Goal: Information Seeking & Learning: Learn about a topic

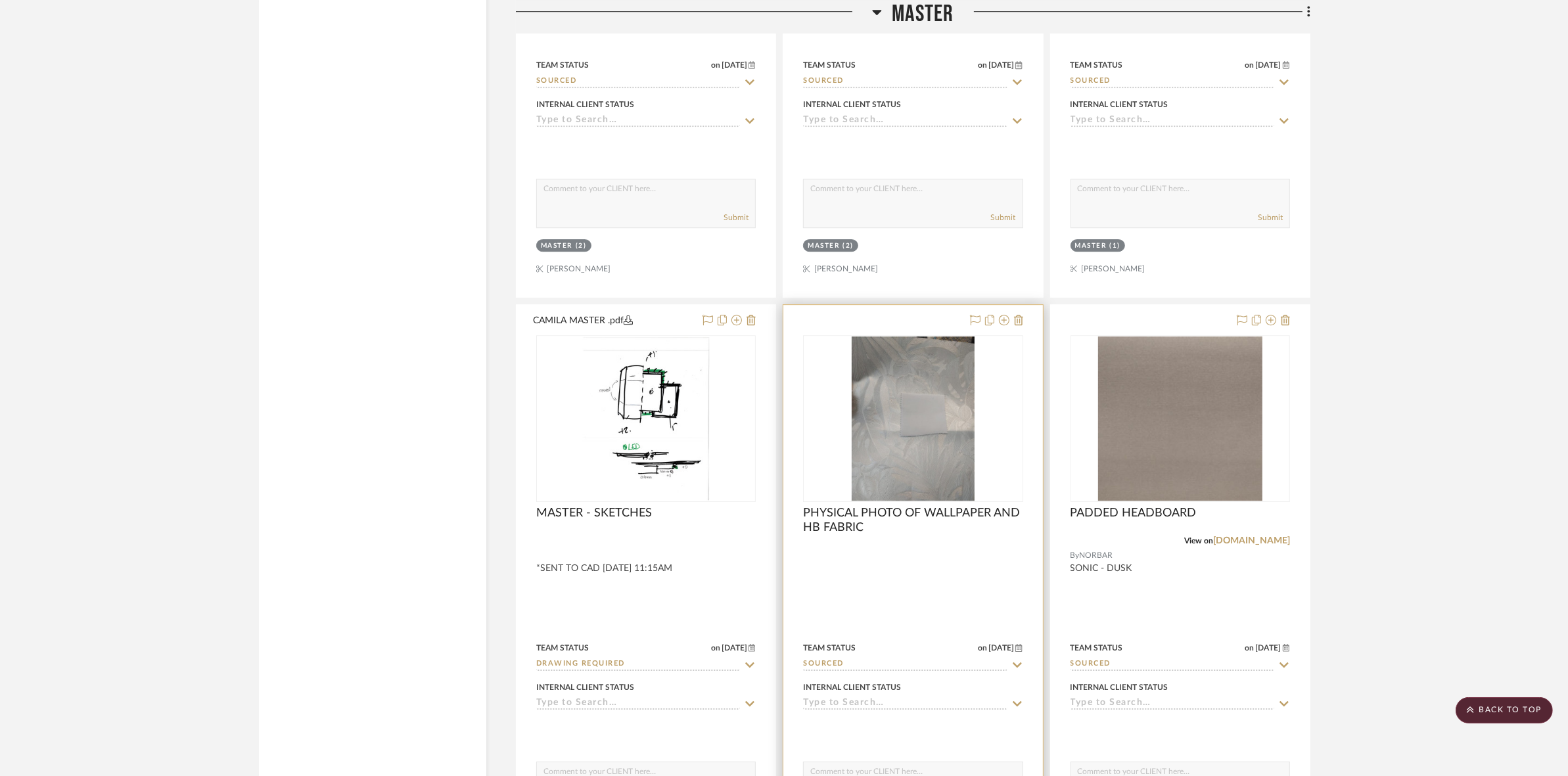
scroll to position [4991, 0]
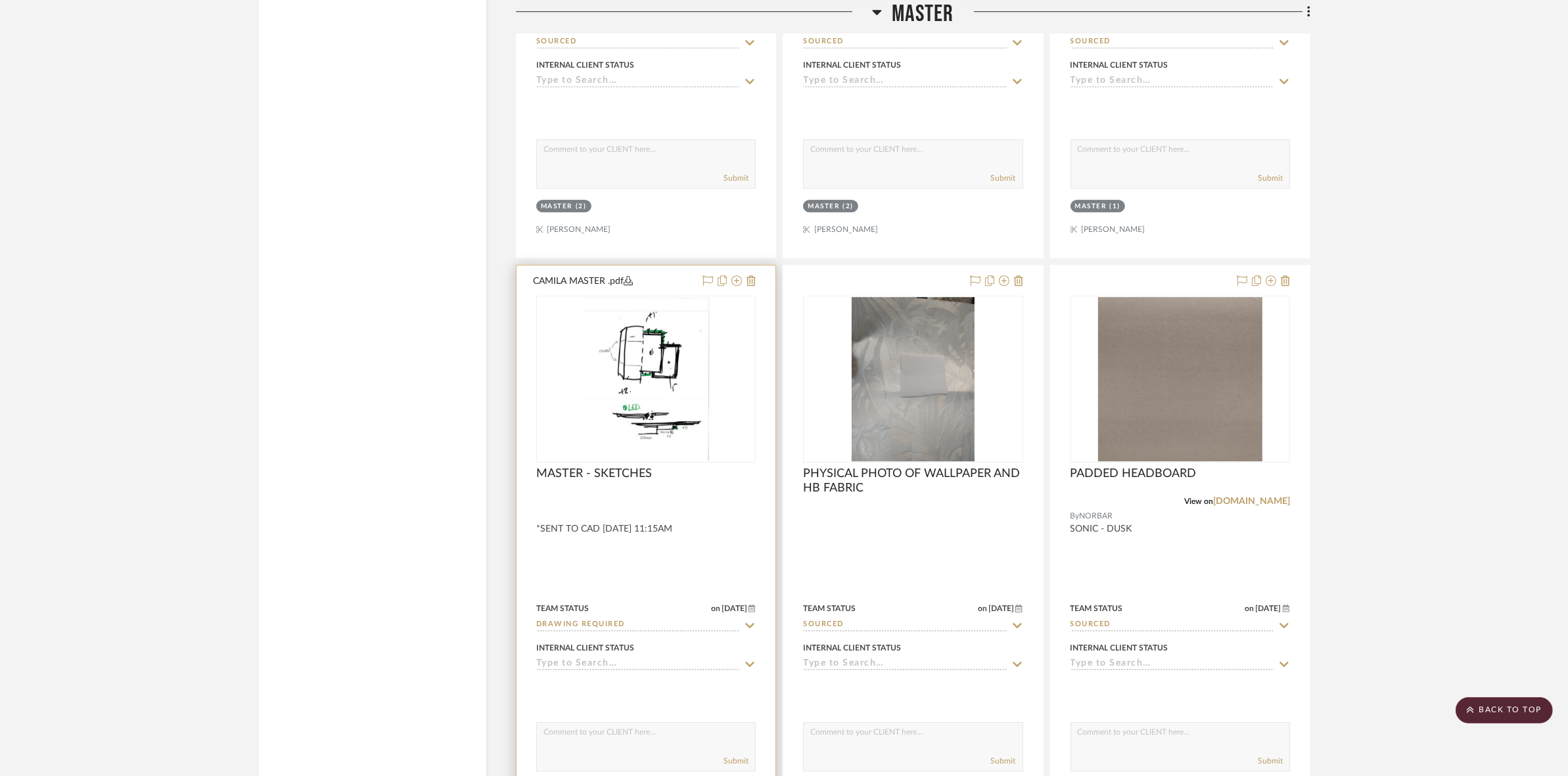
click at [0, 0] on img at bounding box center [0, 0] width 0 height 0
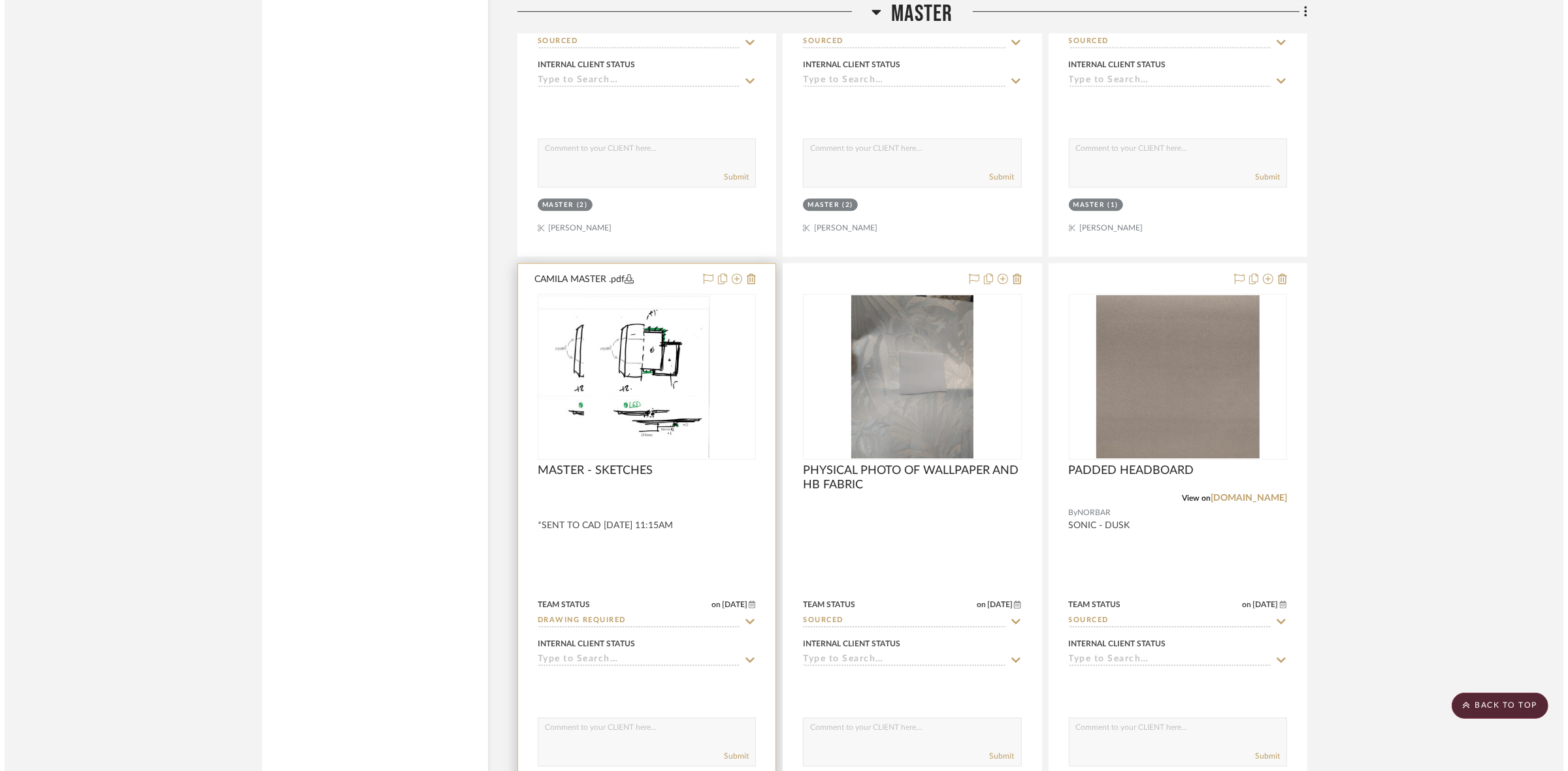
scroll to position [0, 0]
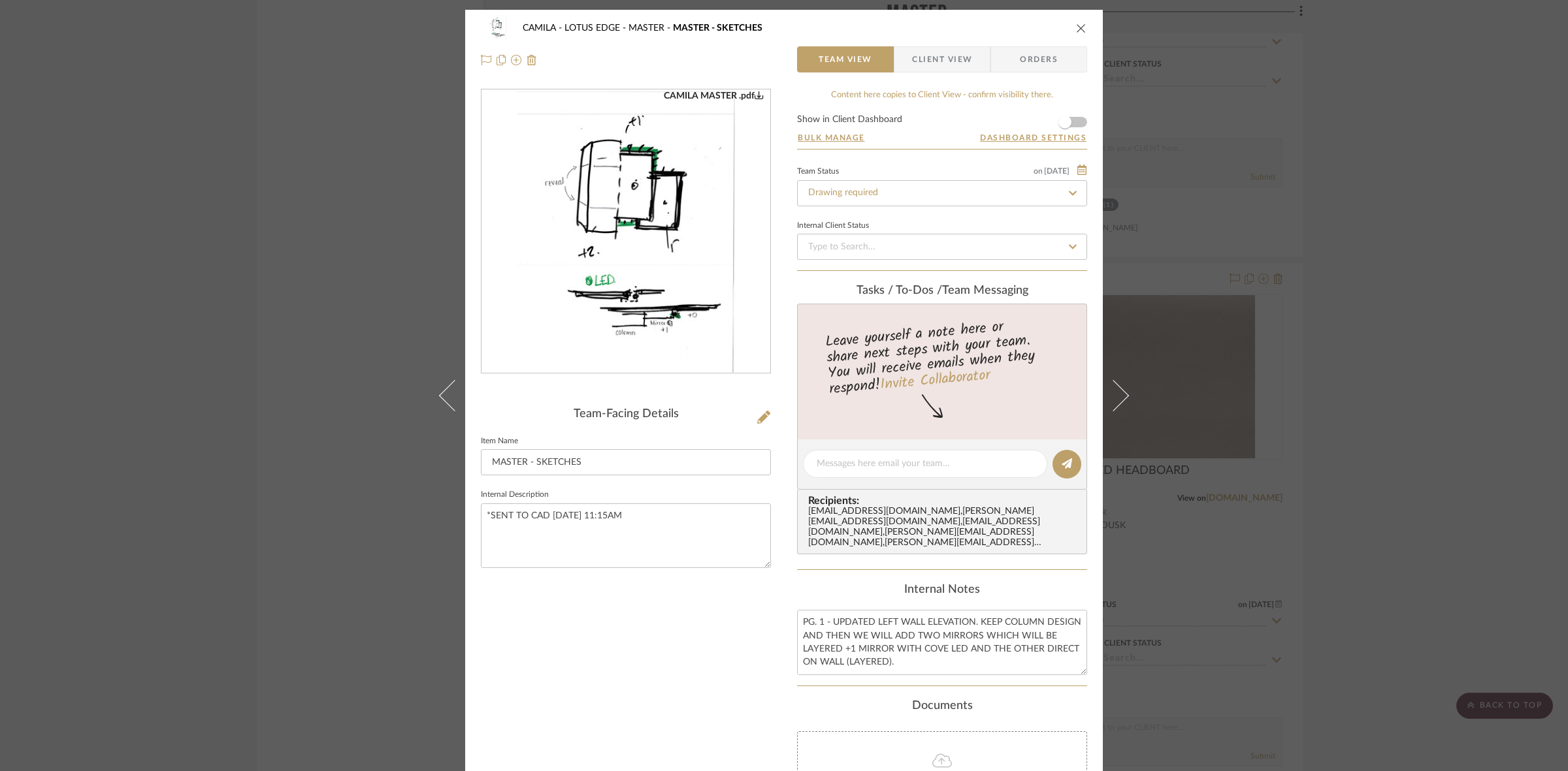
click at [713, 183] on img "0" at bounding box center [626, 232] width 220 height 284
click at [1201, 524] on div "CAMILA - LOTUS EDGE MASTER MASTER - SKETCHES Team View Client View Orders CAMIL…" at bounding box center [784, 385] width 1568 height 771
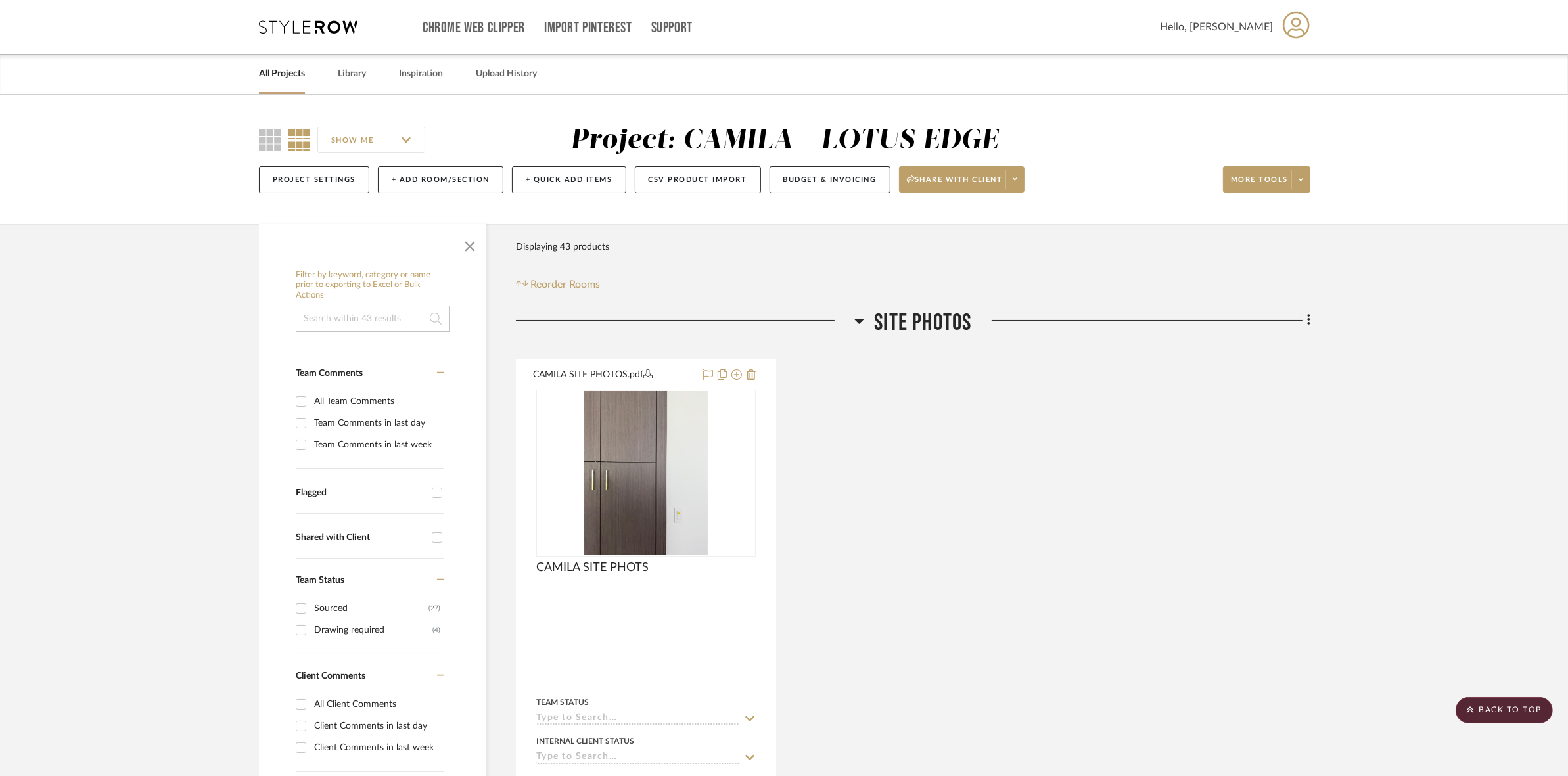
drag, startPoint x: 1323, startPoint y: 309, endPoint x: 1332, endPoint y: 324, distance: 17.5
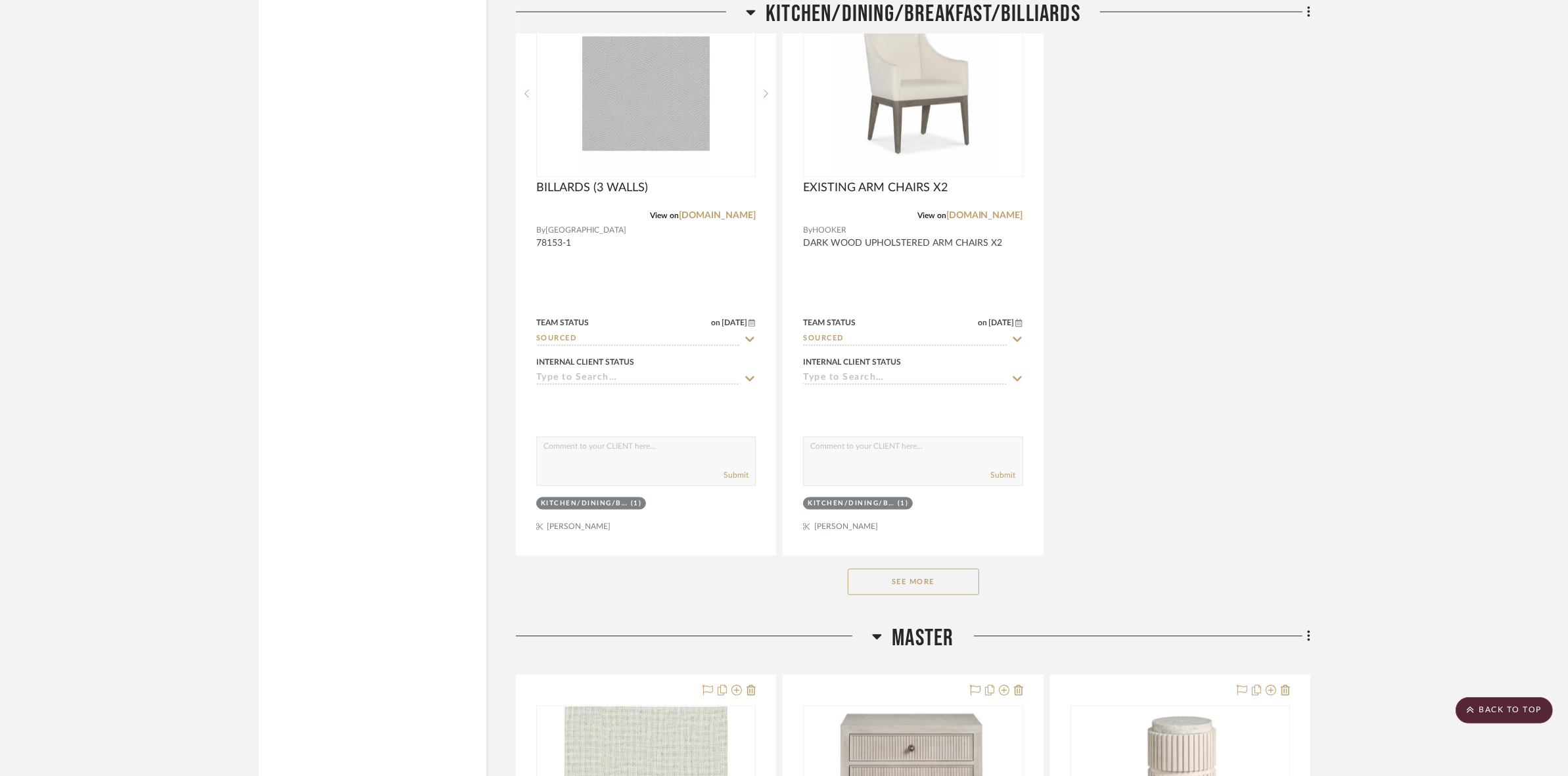
scroll to position [3452, 0]
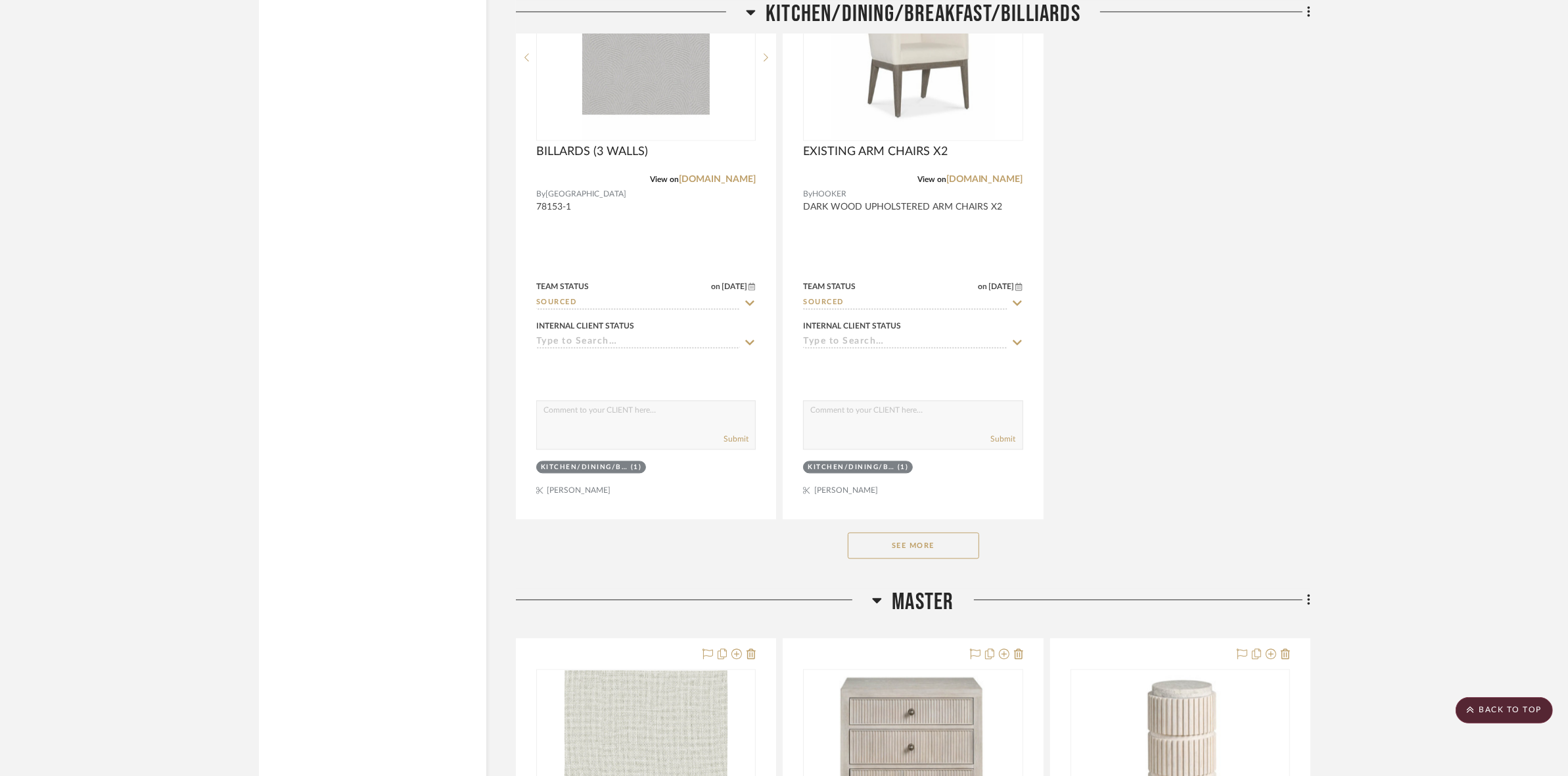
drag, startPoint x: 931, startPoint y: 544, endPoint x: 1115, endPoint y: 537, distance: 184.1
click at [934, 544] on button "See More" at bounding box center [913, 545] width 132 height 26
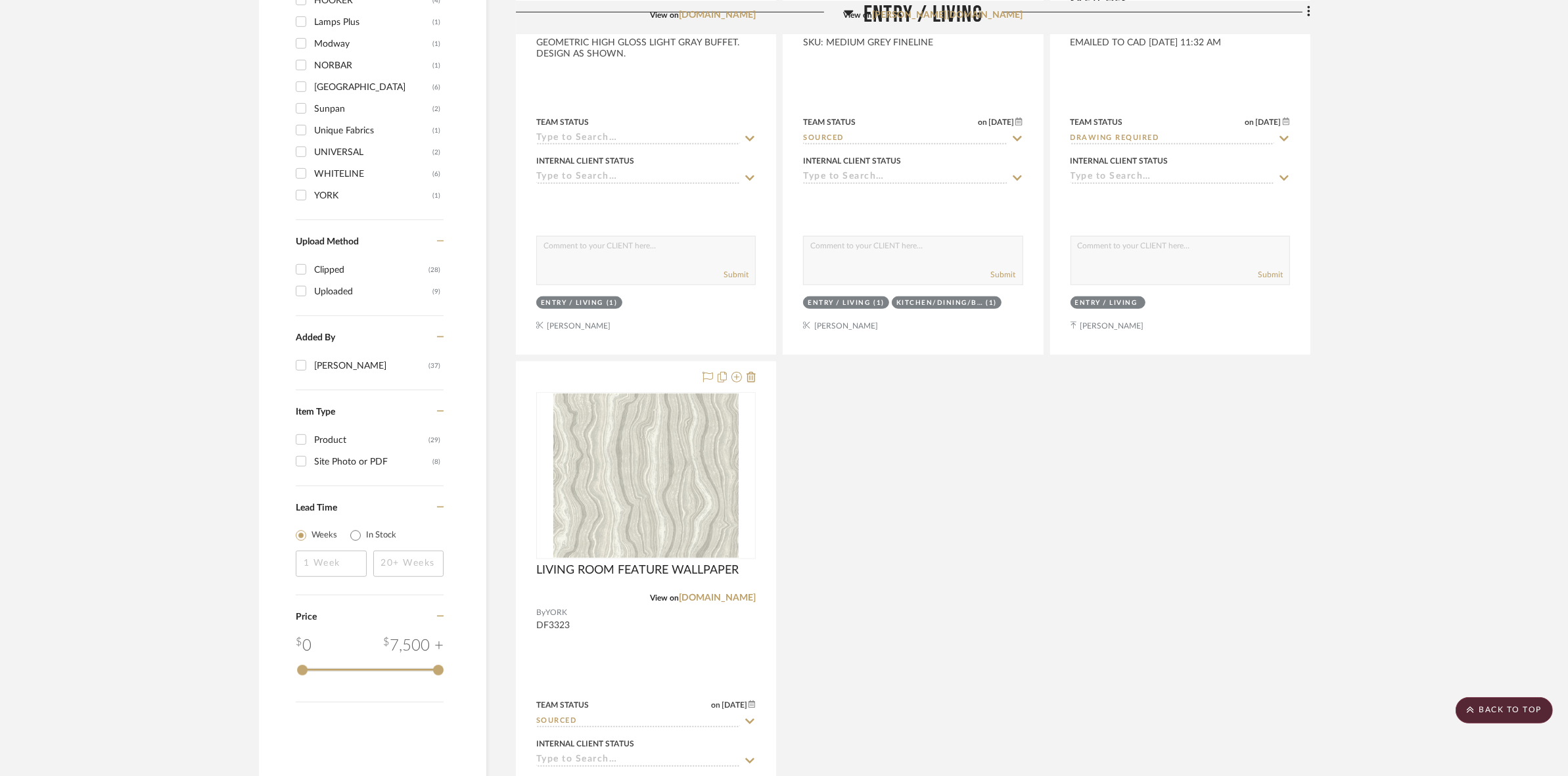
drag, startPoint x: 1439, startPoint y: 454, endPoint x: 1397, endPoint y: 156, distance: 300.9
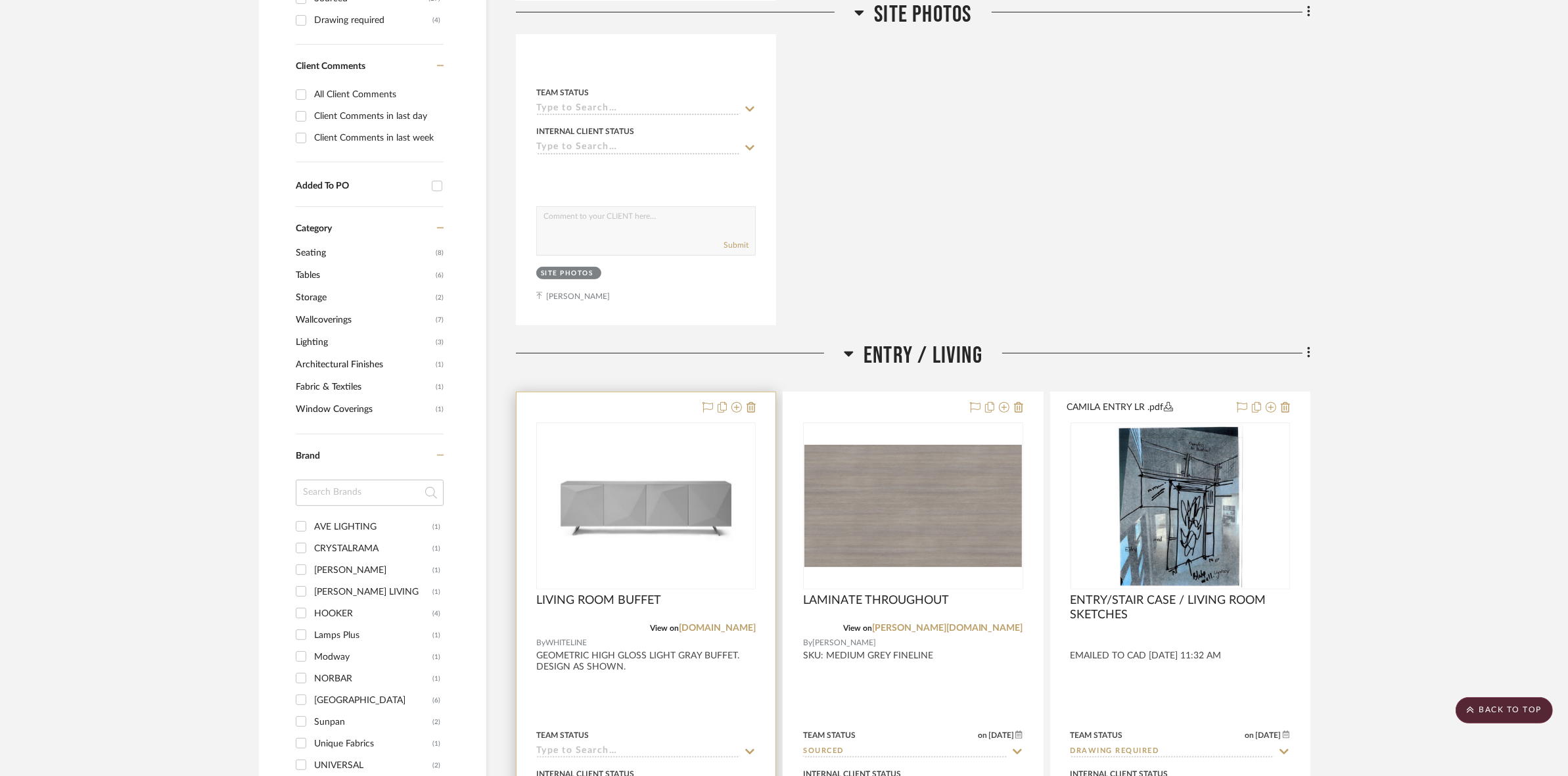
scroll to position [733, 0]
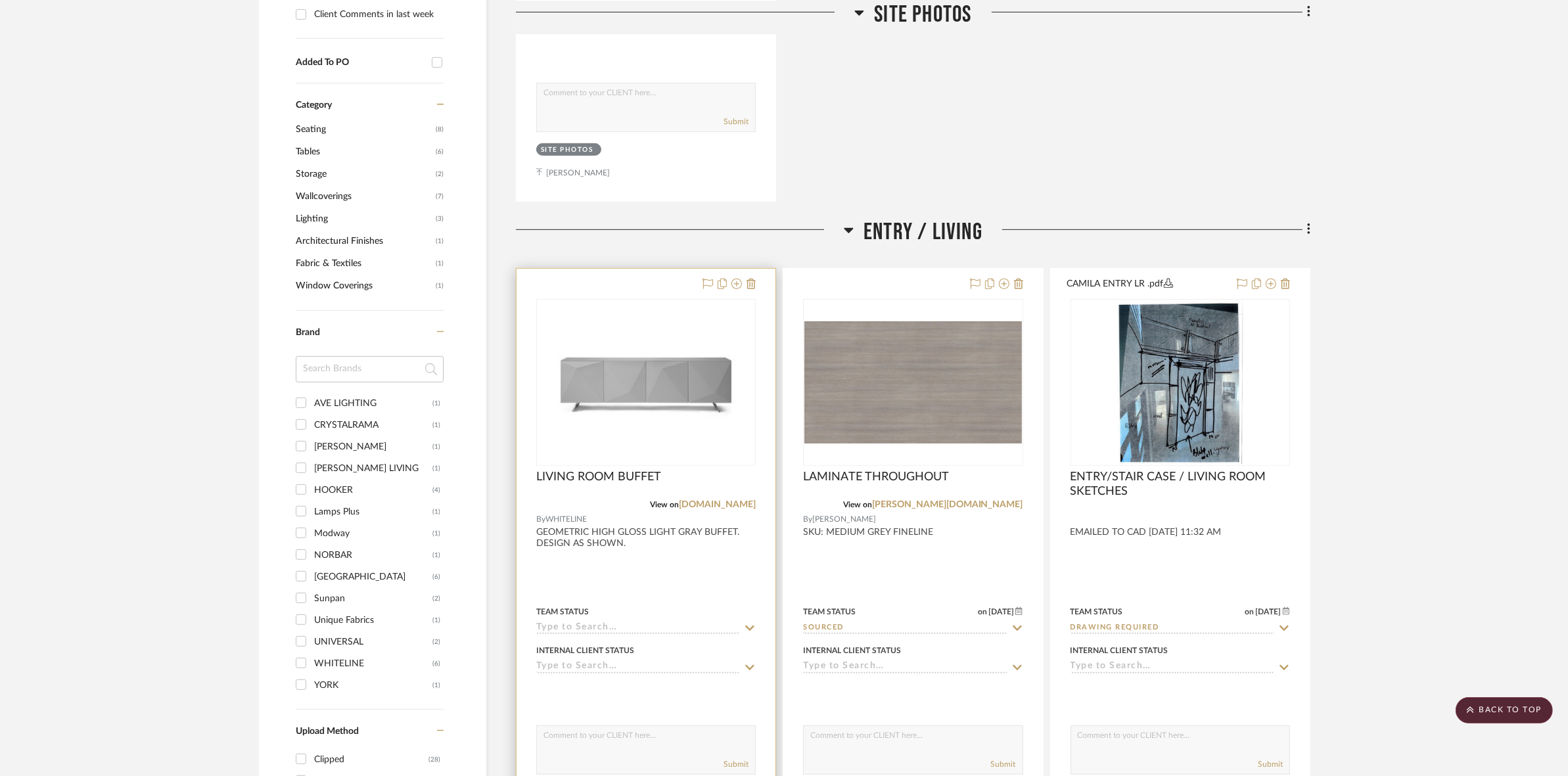
click at [698, 396] on img "0" at bounding box center [646, 382] width 216 height 163
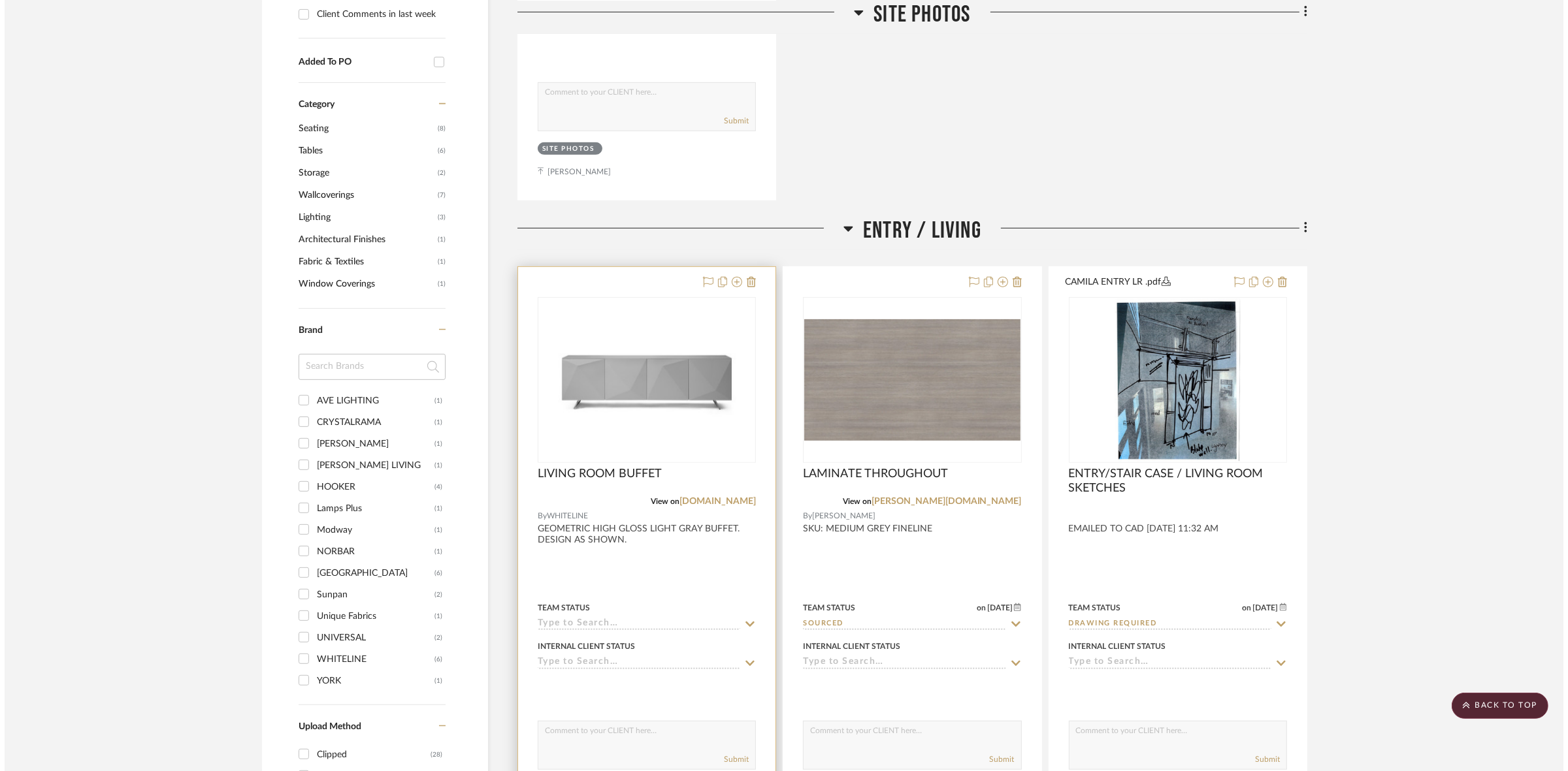
scroll to position [0, 0]
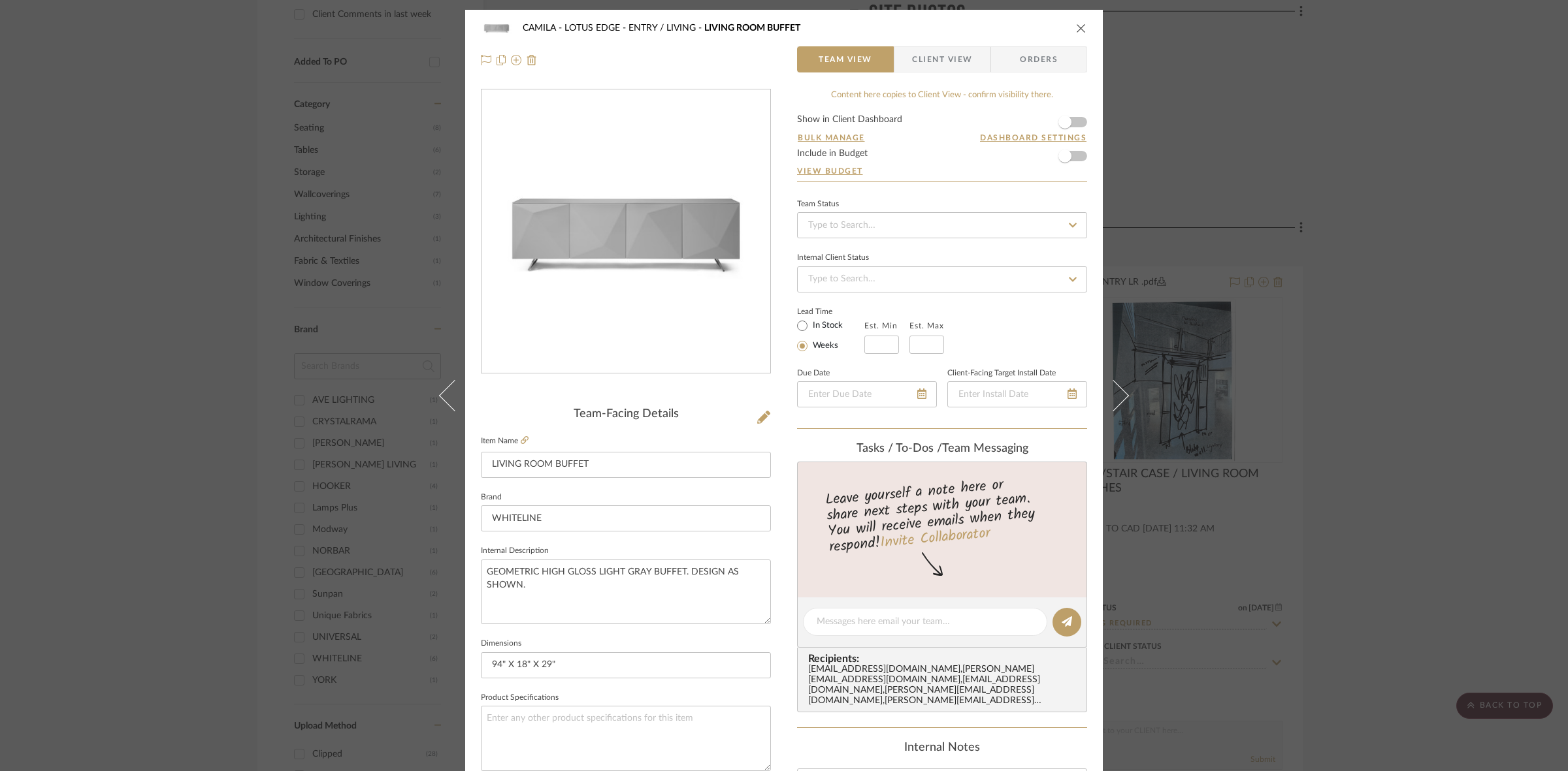
click at [1377, 310] on div "CAMILA - LOTUS EDGE ENTRY / LIVING LIVING ROOM BUFFET Team View Client View Ord…" at bounding box center [784, 385] width 1568 height 771
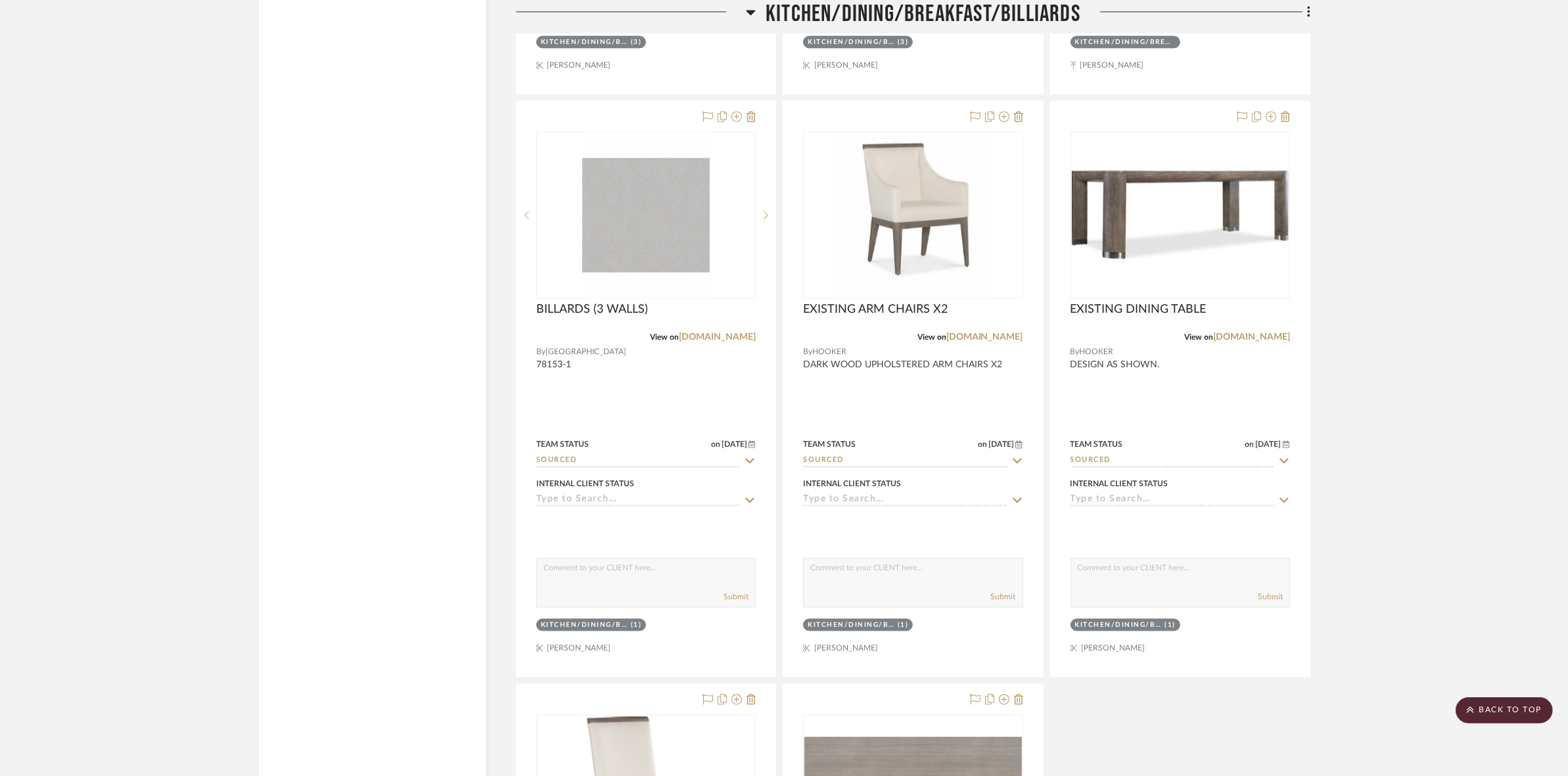
scroll to position [3363, 0]
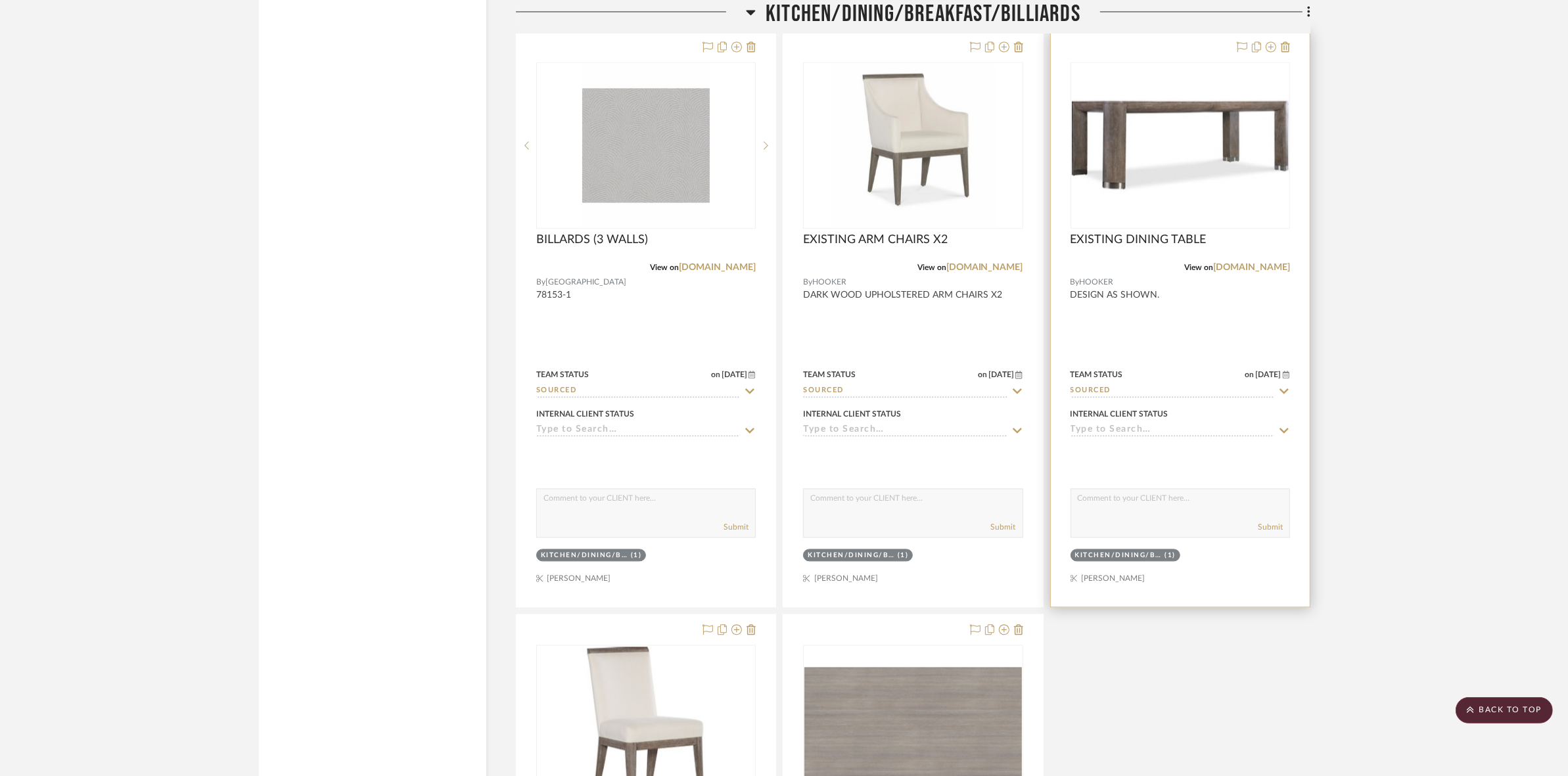
click at [1193, 166] on img "0" at bounding box center [1181, 145] width 216 height 163
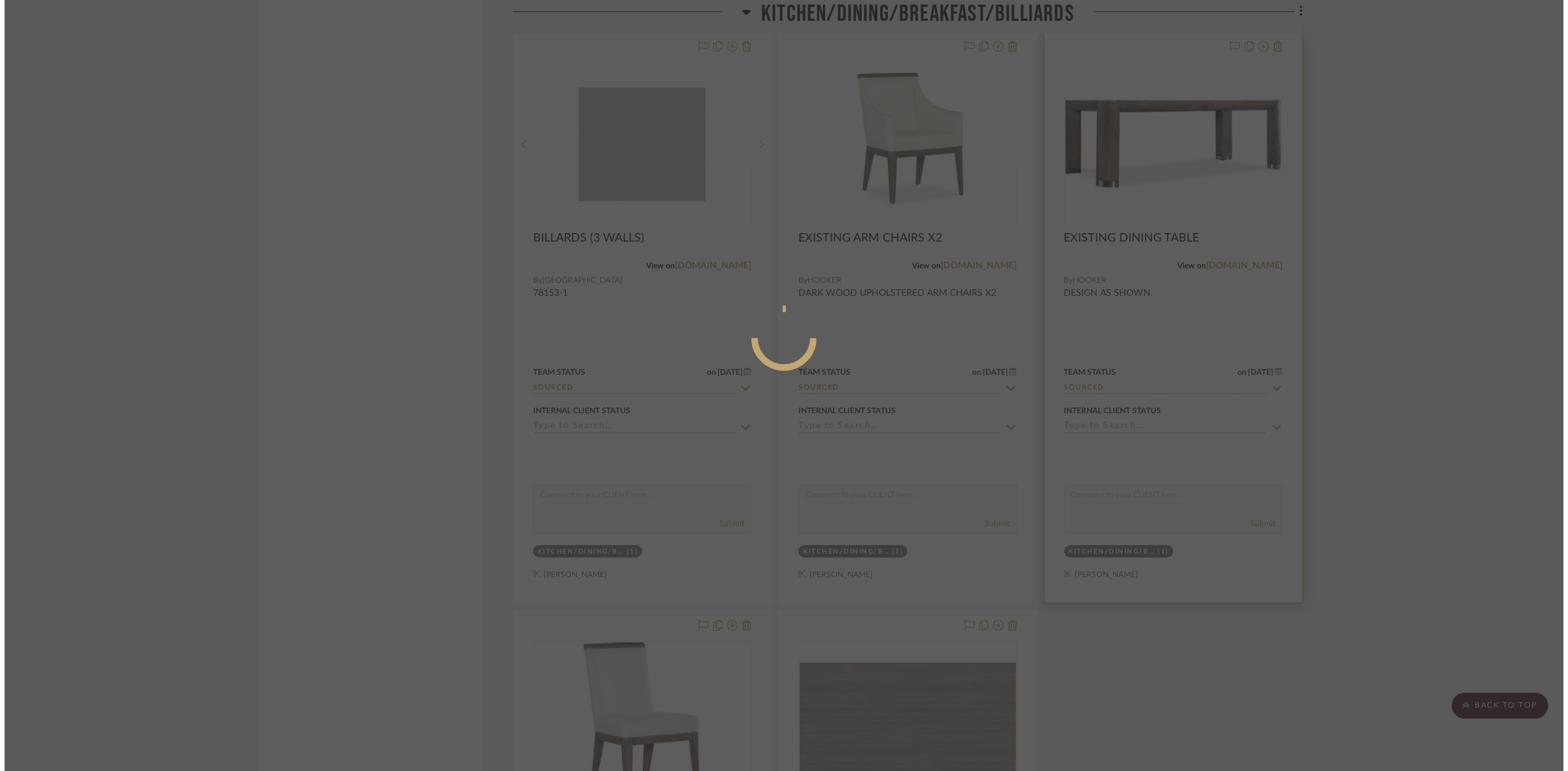
scroll to position [0, 0]
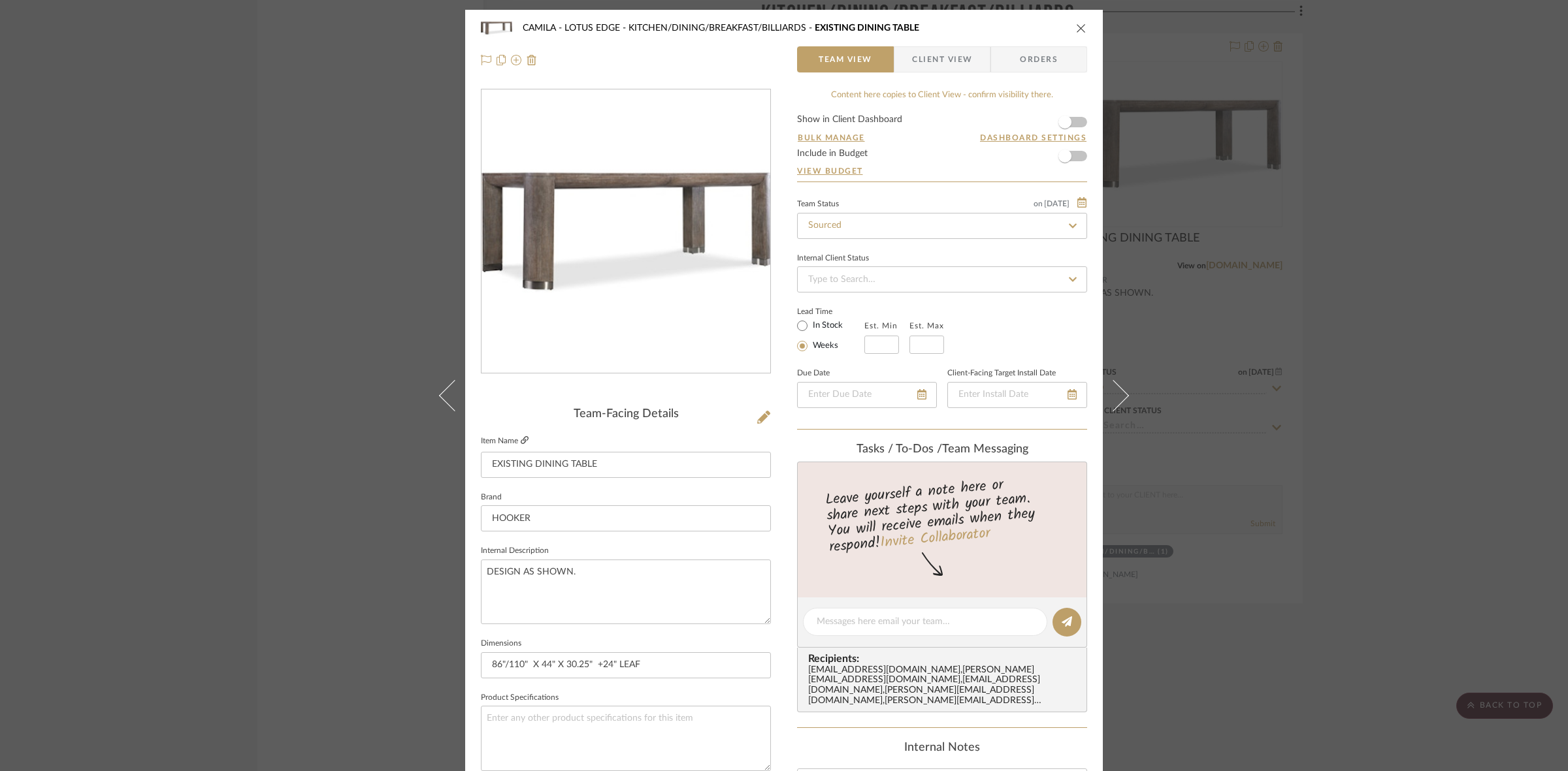
click at [522, 438] on icon at bounding box center [524, 440] width 8 height 8
click at [190, 592] on div "CAMILA - LOTUS EDGE KITCHEN/DINING/BREAKFAST/BILLIARDS EXISTING DINING TABLE Te…" at bounding box center [784, 385] width 1568 height 771
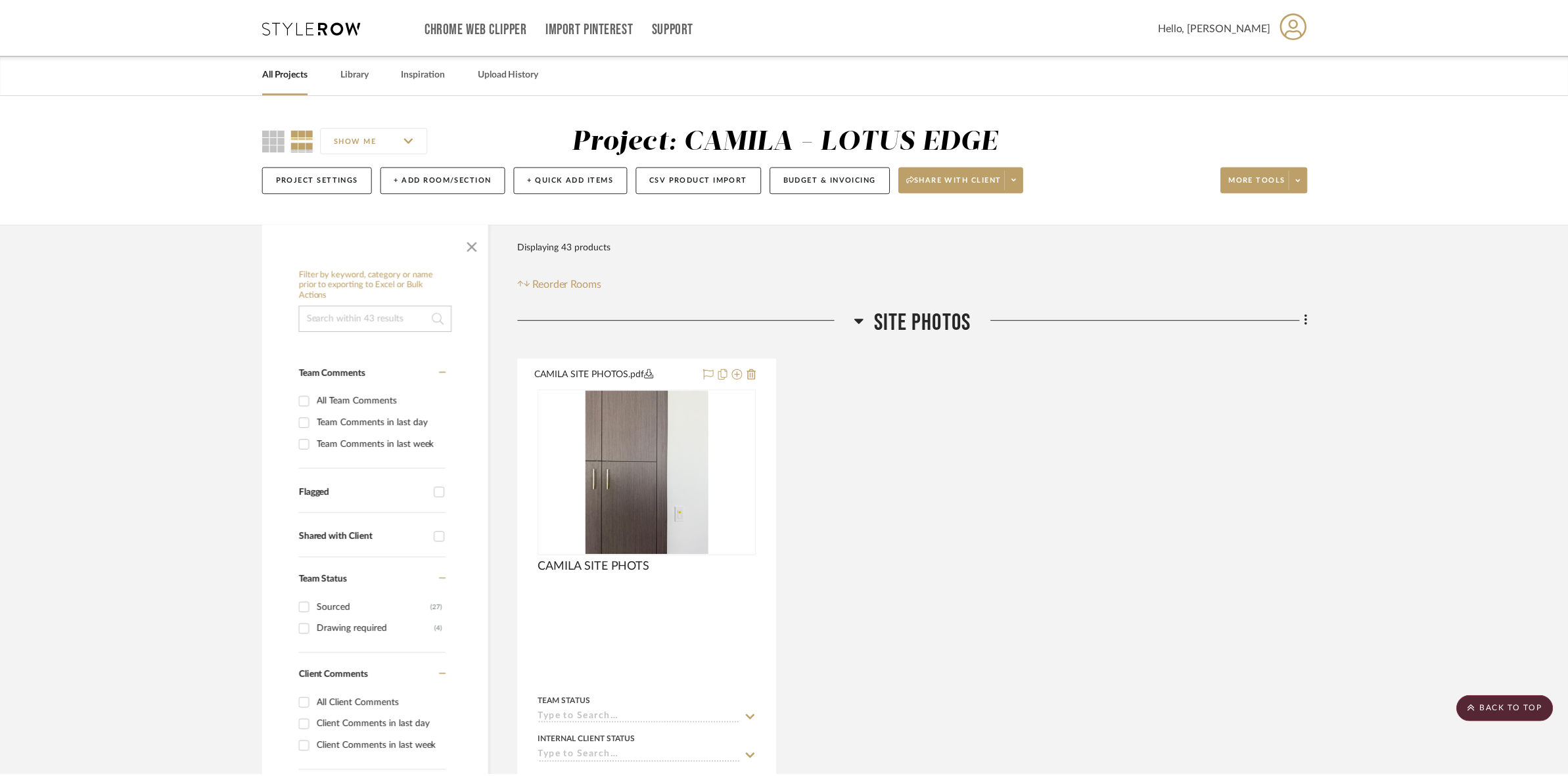
scroll to position [3363, 0]
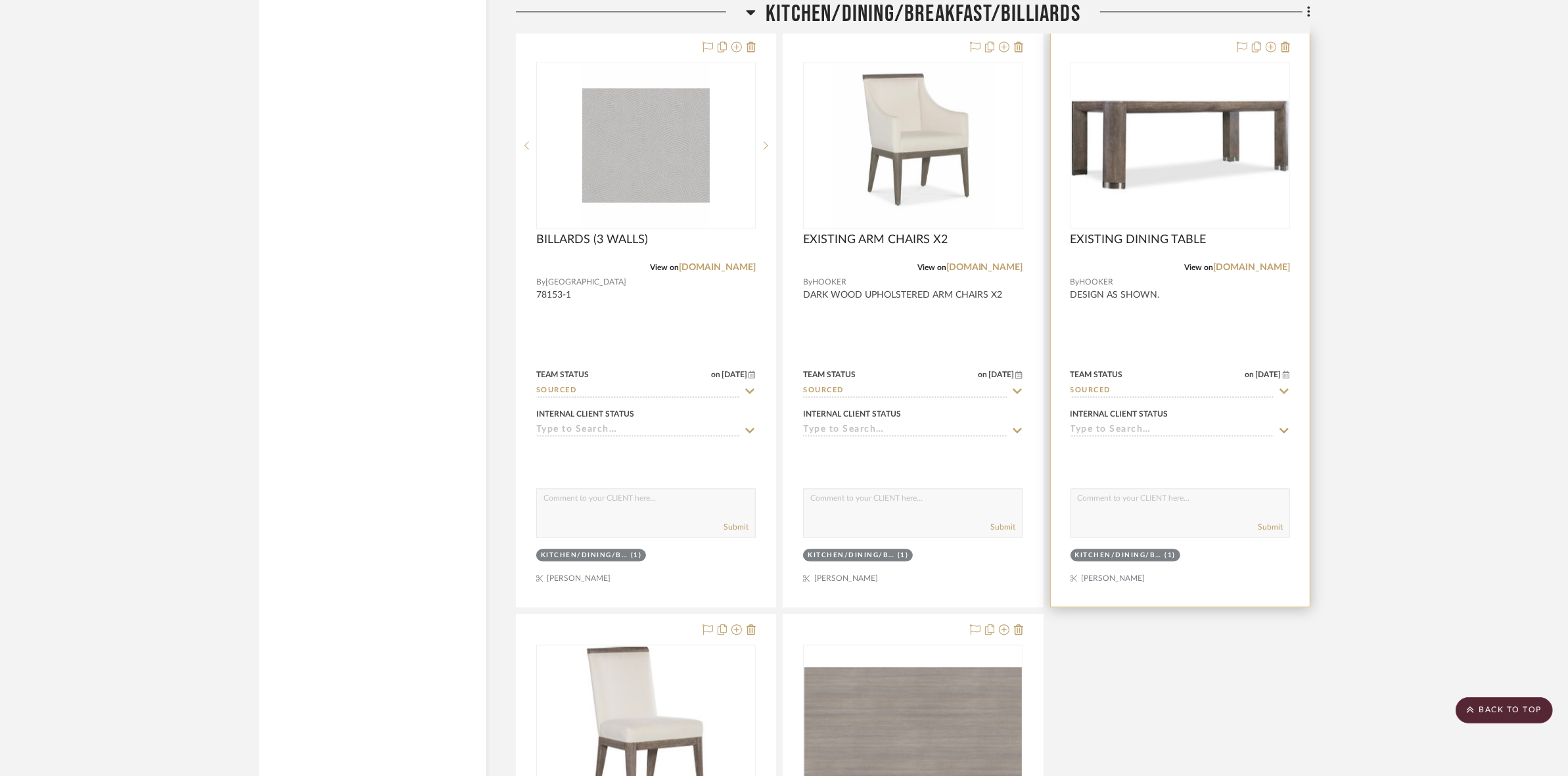
click at [1111, 174] on img "0" at bounding box center [1181, 145] width 216 height 163
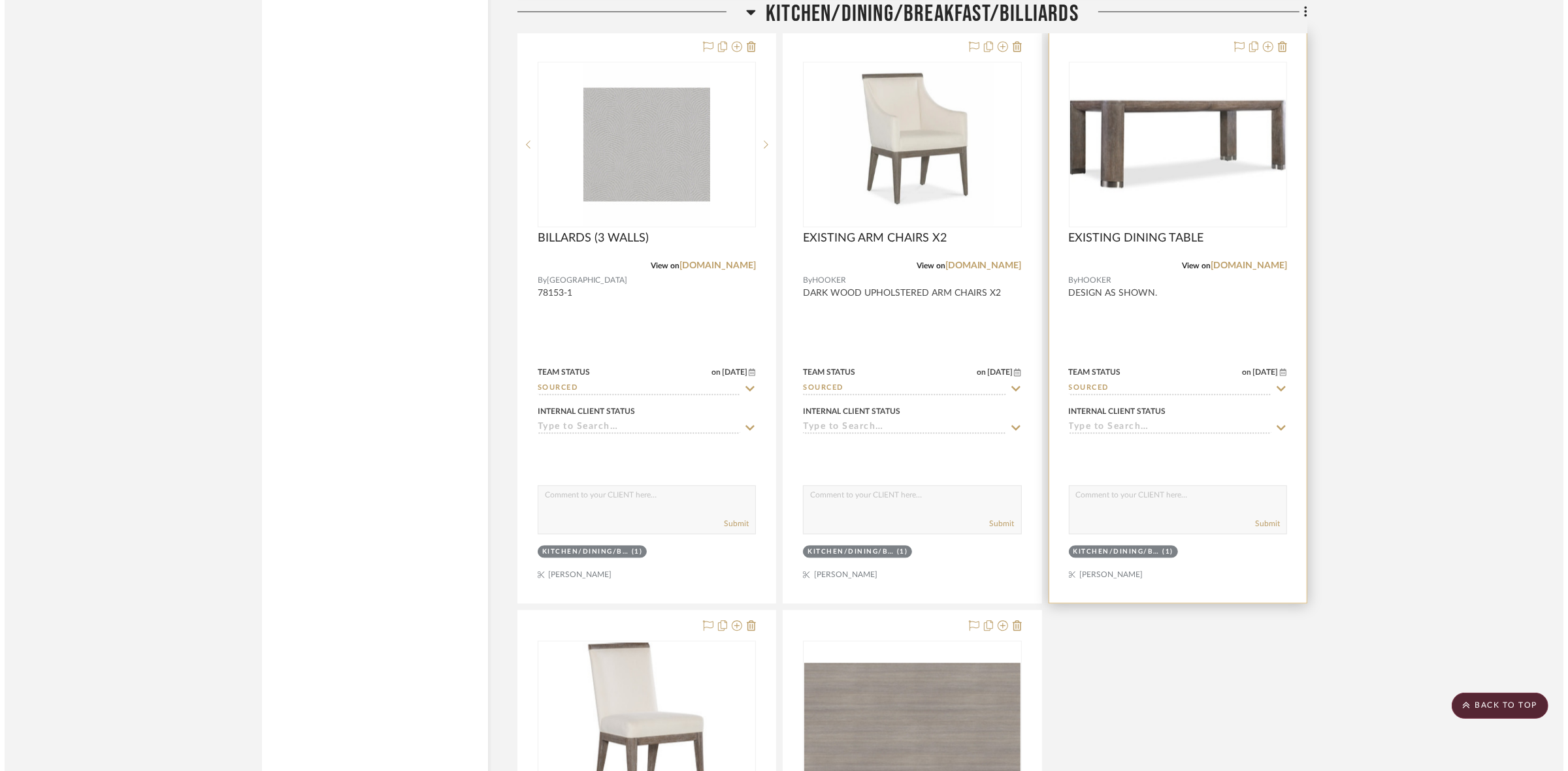
scroll to position [0, 0]
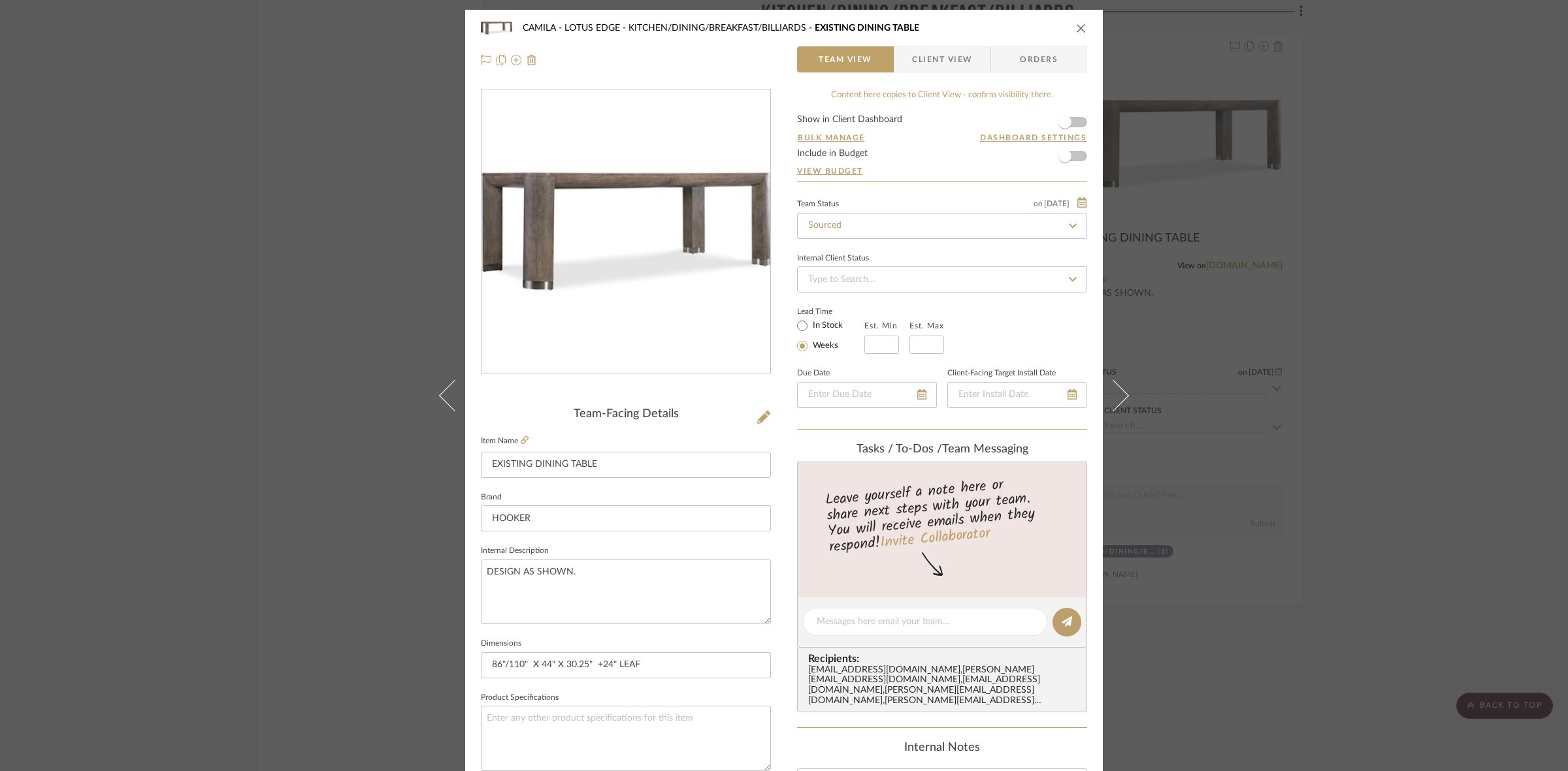
click at [305, 328] on div "CAMILA - LOTUS EDGE KITCHEN/DINING/BREAKFAST/BILLIARDS EXISTING DINING TABLE Te…" at bounding box center [784, 385] width 1568 height 771
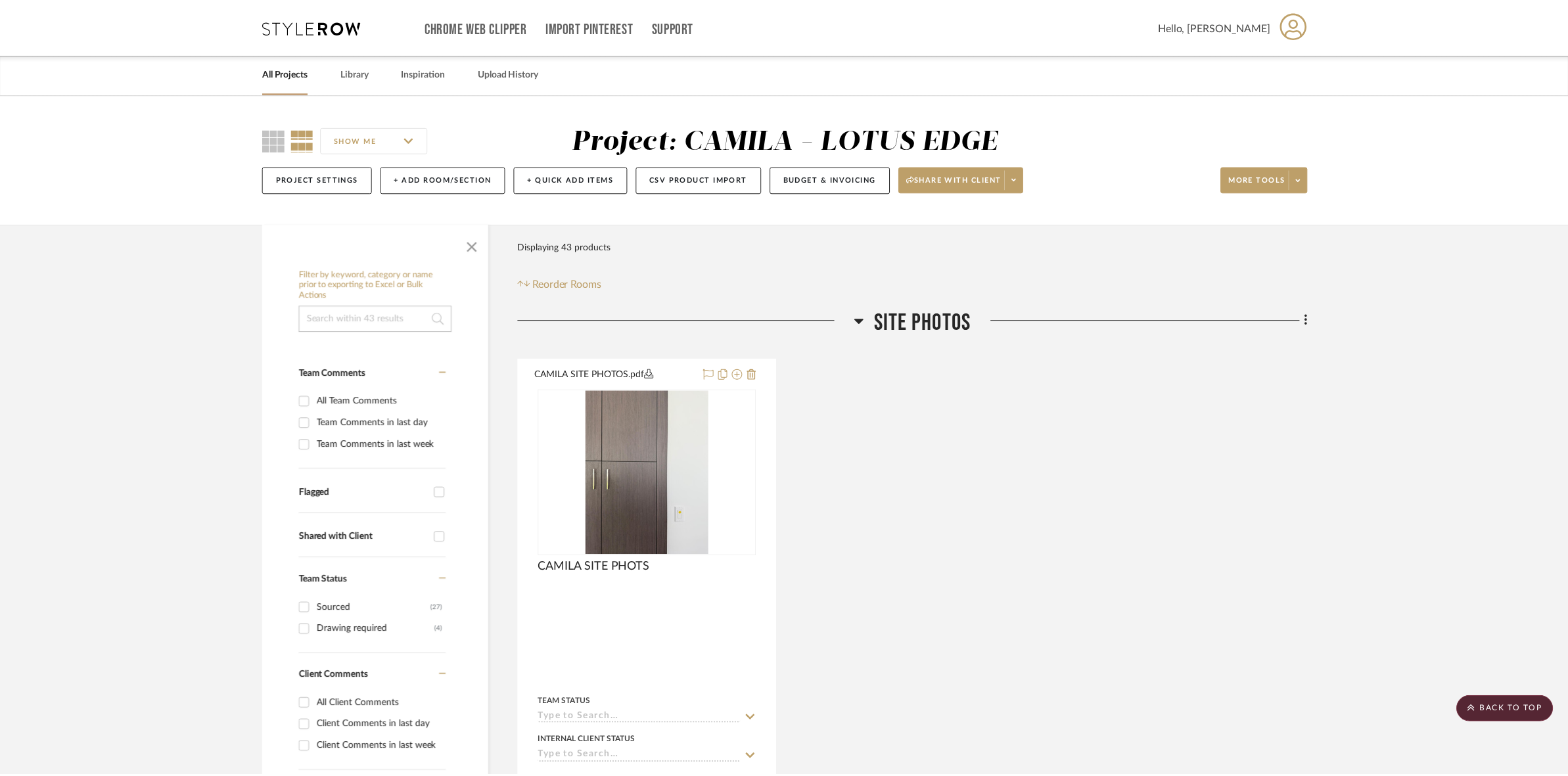
scroll to position [3363, 0]
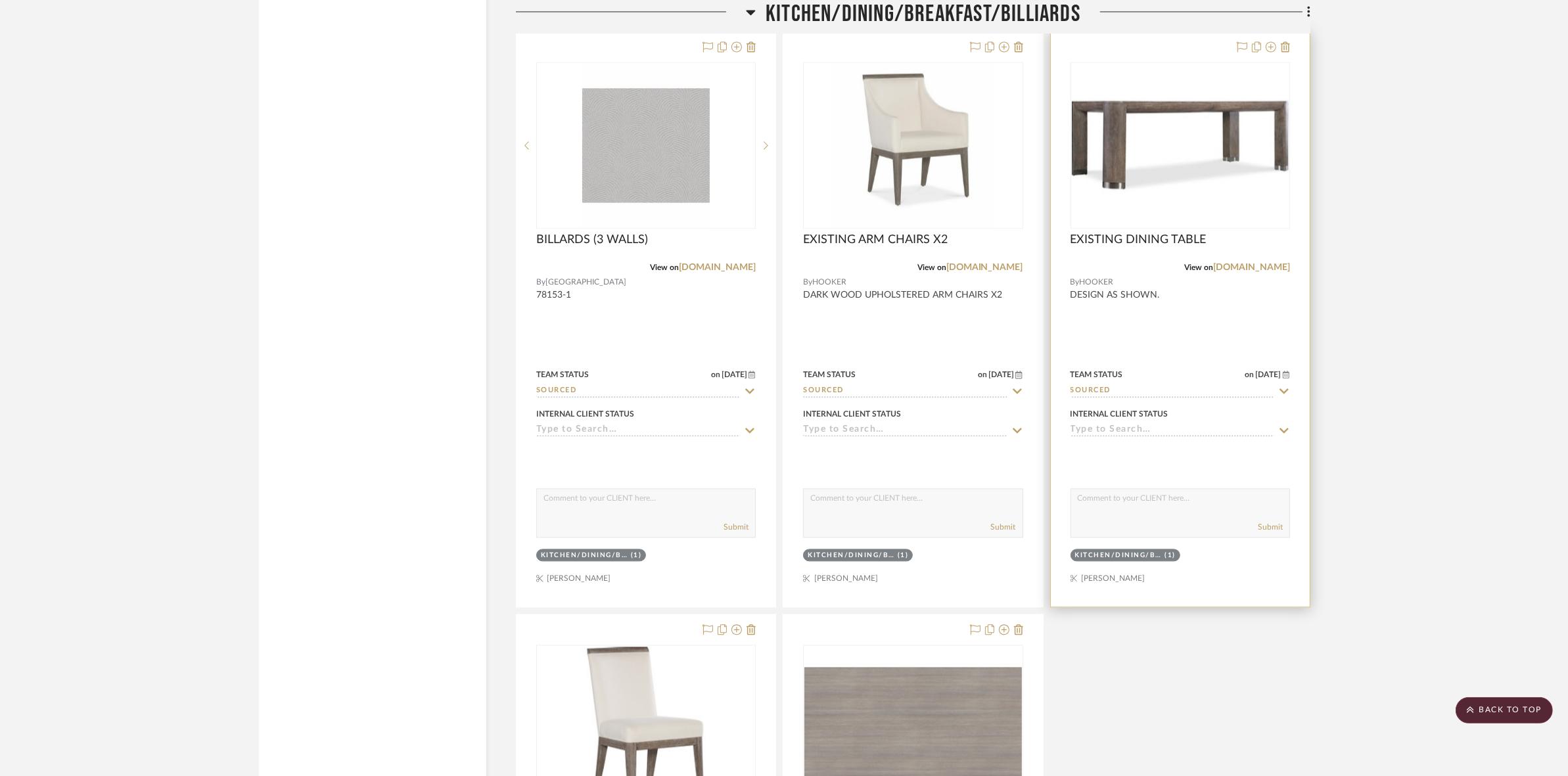
click at [1137, 157] on img "0" at bounding box center [1181, 145] width 216 height 163
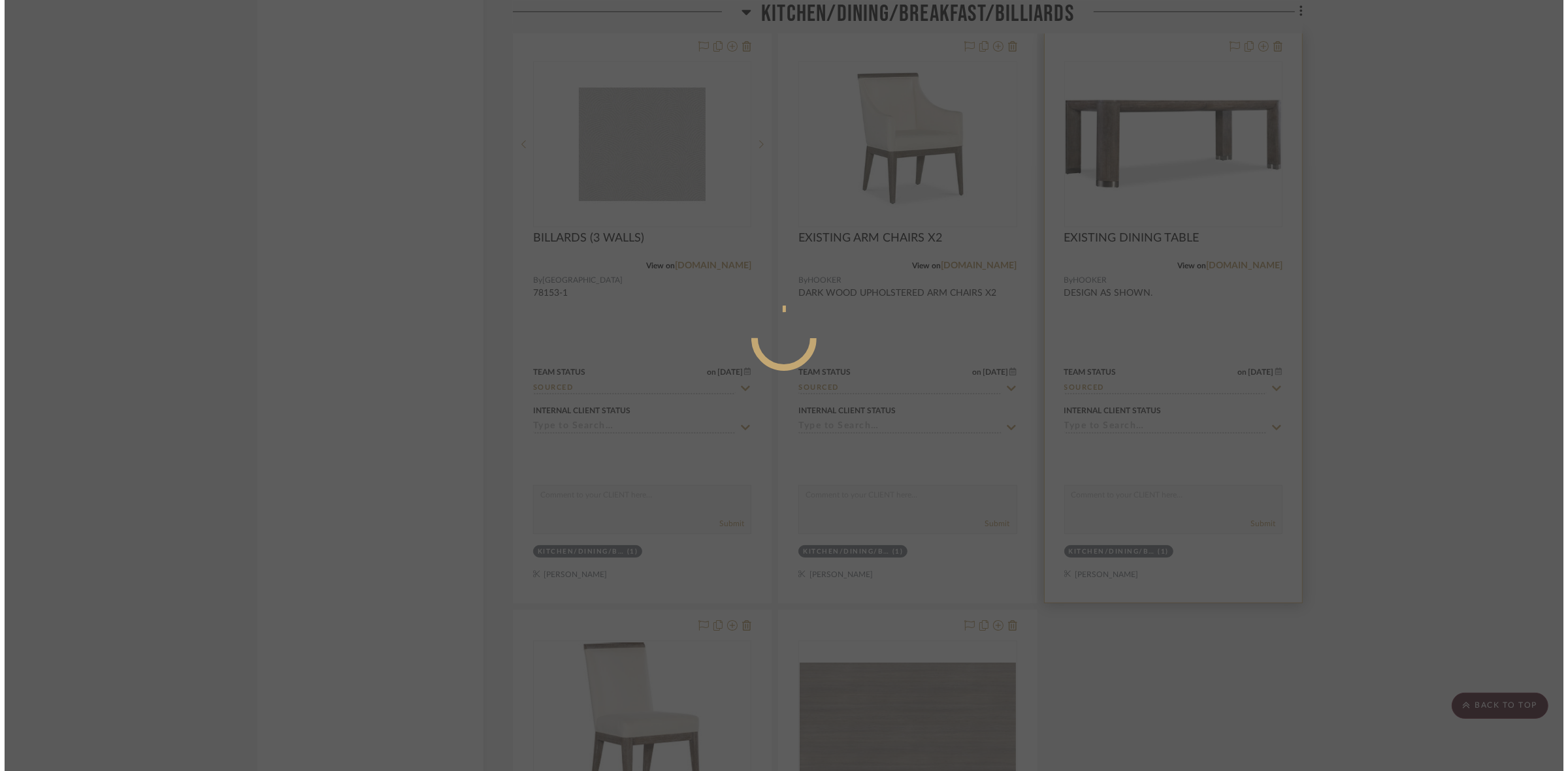
scroll to position [0, 0]
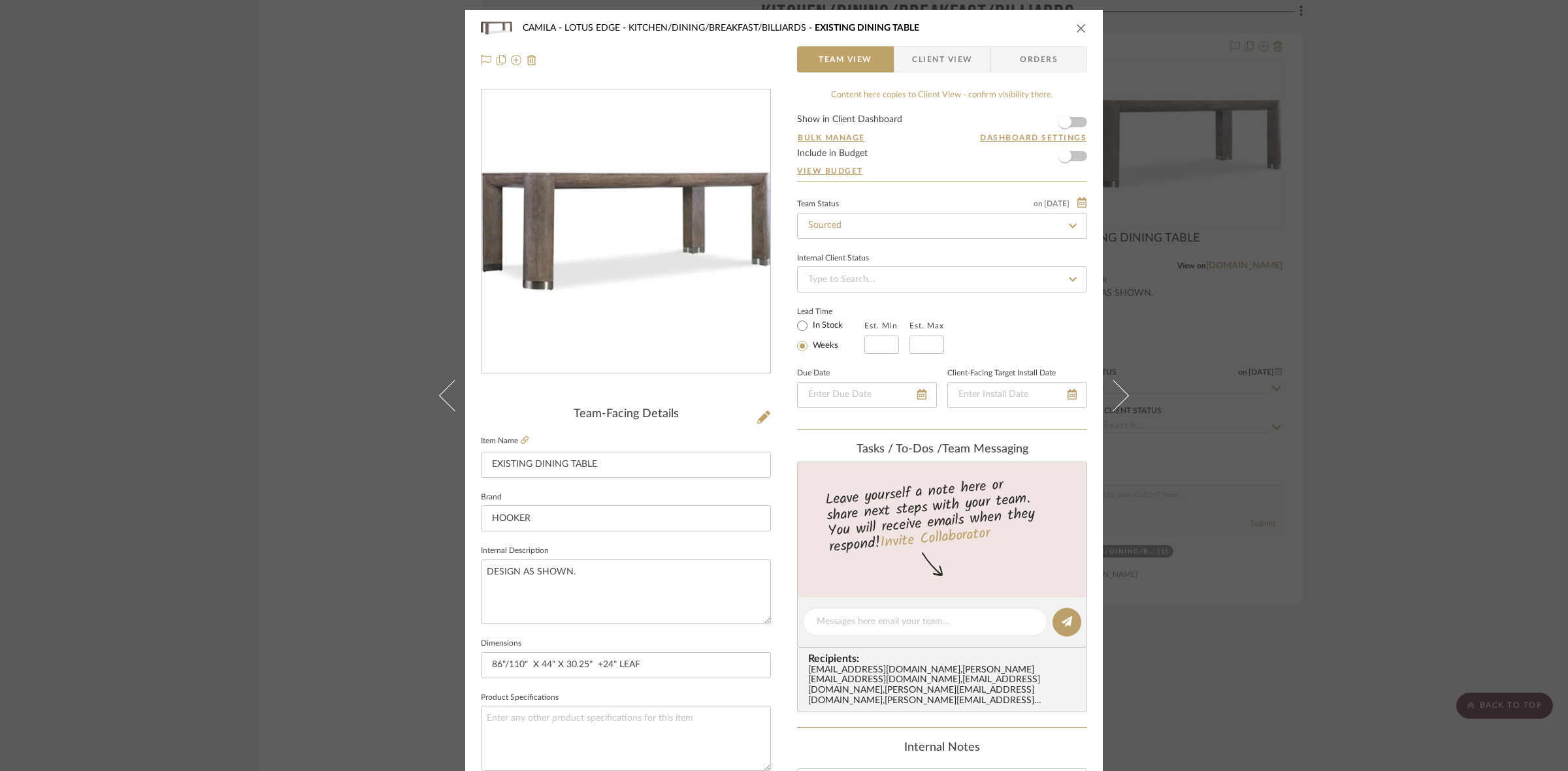
drag, startPoint x: 1478, startPoint y: 457, endPoint x: 1470, endPoint y: 446, distance: 13.6
click at [1478, 455] on div "CAMILA - LOTUS EDGE KITCHEN/DINING/BREAKFAST/BILLIARDS EXISTING DINING TABLE Te…" at bounding box center [784, 385] width 1568 height 771
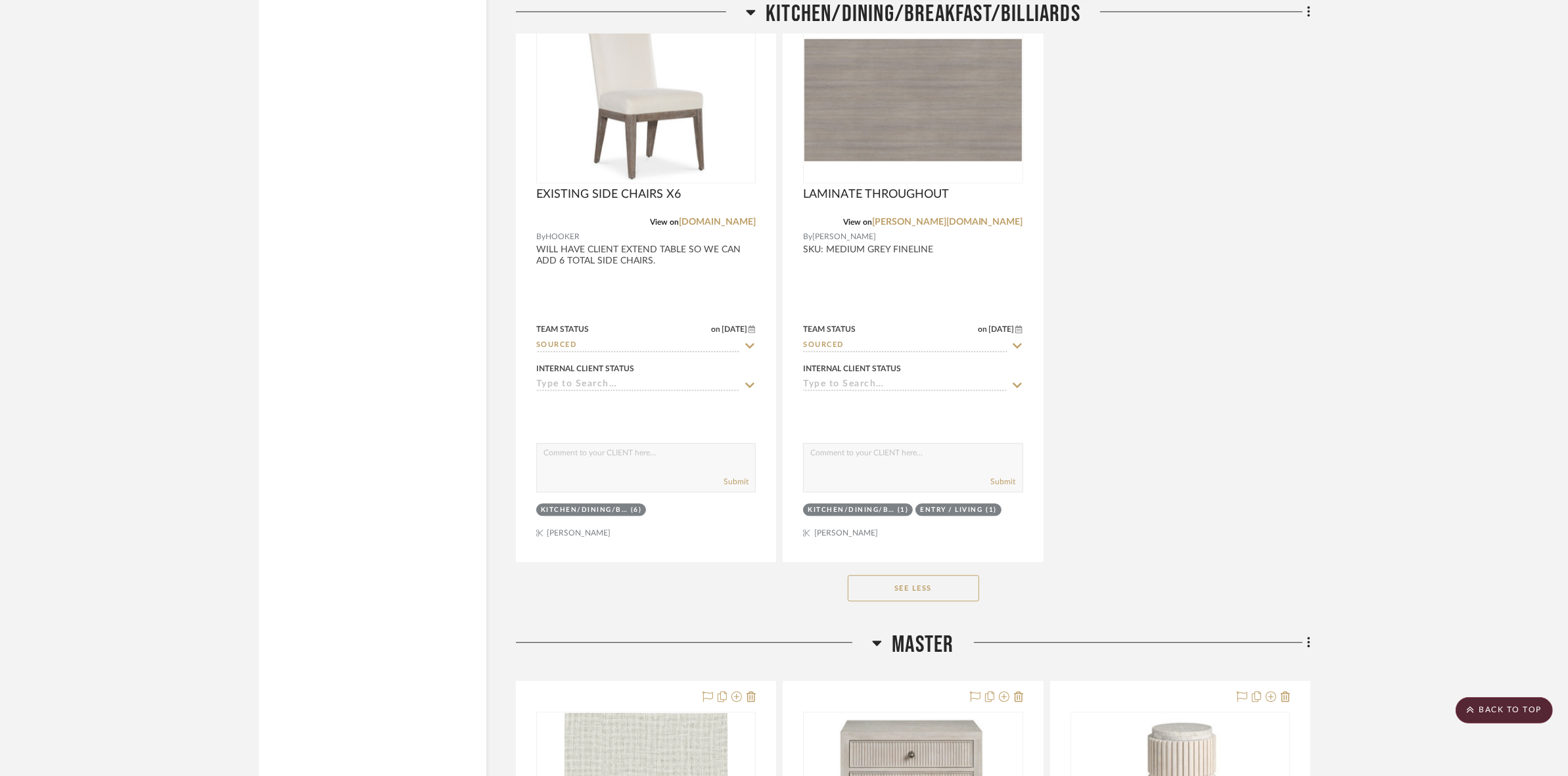
scroll to position [4020, 0]
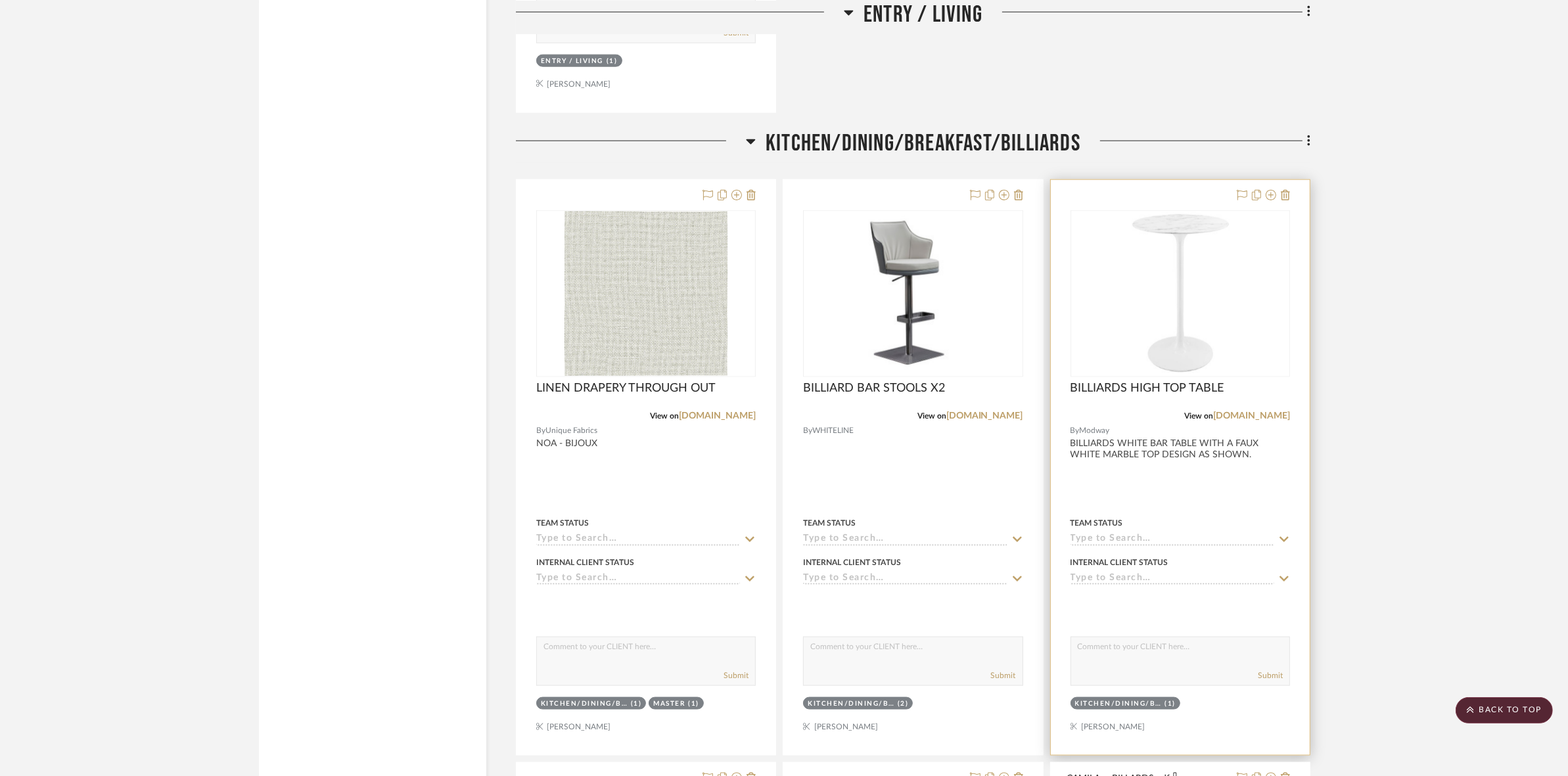
scroll to position [2624, 0]
